Goal: Information Seeking & Learning: Learn about a topic

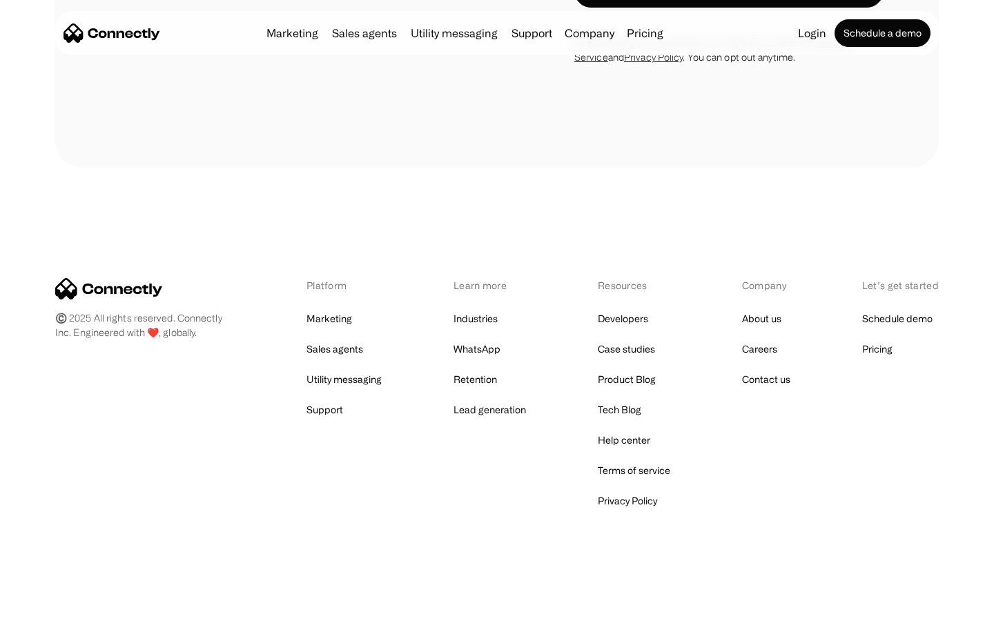
scroll to position [1465, 0]
